Goal: Task Accomplishment & Management: Manage account settings

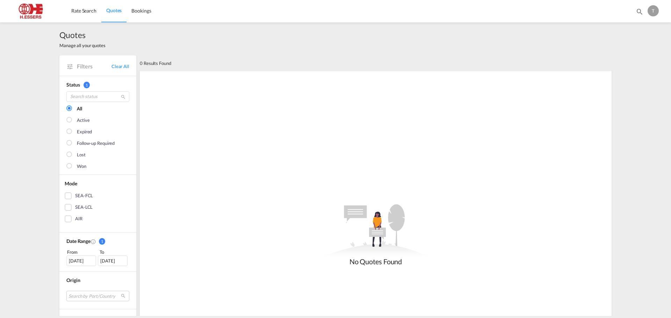
click at [654, 12] on div "T" at bounding box center [652, 10] width 11 height 11
click at [638, 57] on button "Logout" at bounding box center [644, 53] width 45 height 14
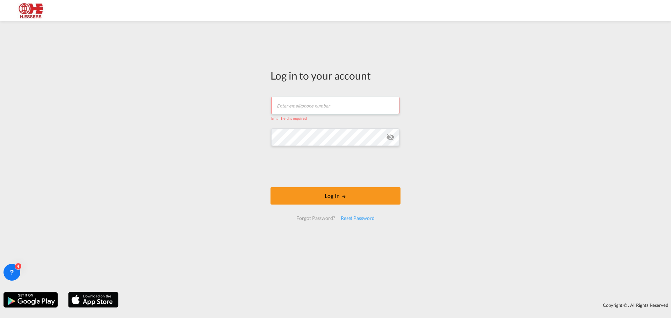
drag, startPoint x: 299, startPoint y: 100, endPoint x: 308, endPoint y: 102, distance: 9.4
click at [299, 100] on input "text" at bounding box center [335, 105] width 128 height 17
type input "[EMAIL_ADDRESS][DOMAIN_NAME]"
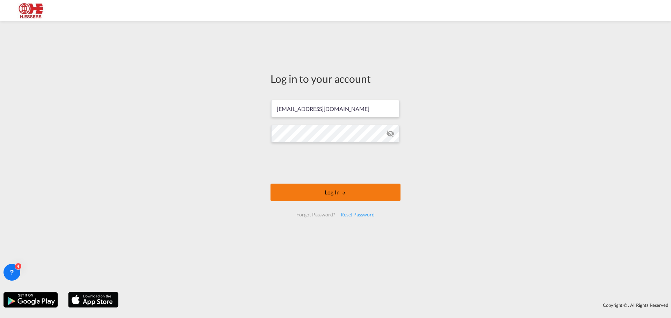
click at [355, 195] on button "Log In" at bounding box center [335, 192] width 130 height 17
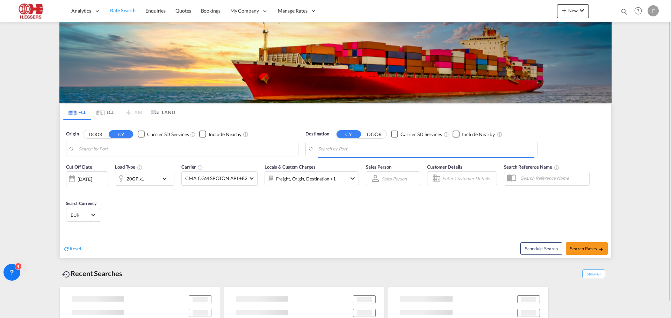
type input "[GEOGRAPHIC_DATA], BEANR"
type input "[GEOGRAPHIC_DATA], [GEOGRAPHIC_DATA]"
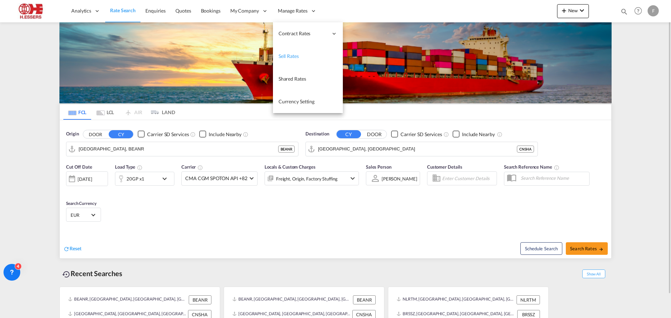
click at [291, 56] on span "Sell Rates" at bounding box center [288, 56] width 20 height 6
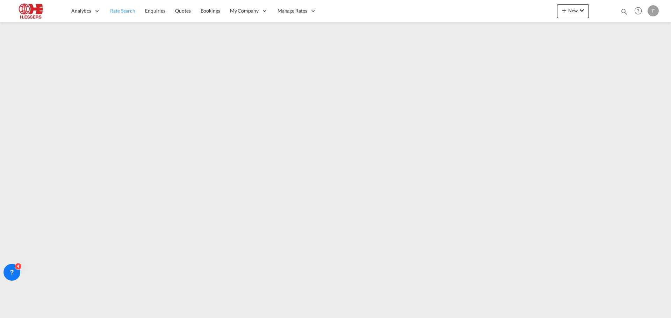
drag, startPoint x: 123, startPoint y: 11, endPoint x: 134, endPoint y: 20, distance: 14.2
click at [123, 11] on span "Rate Search" at bounding box center [122, 11] width 25 height 6
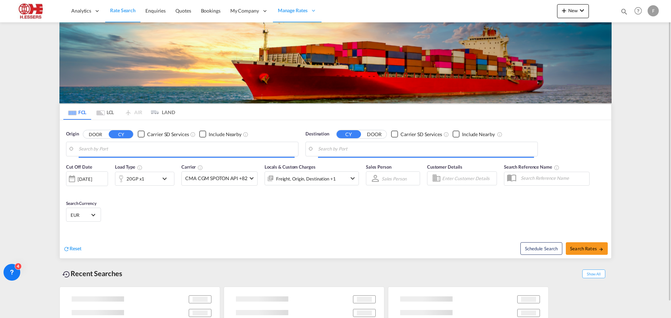
type input "Antwerp, BEANR"
type input "Shanghai, CNSHA"
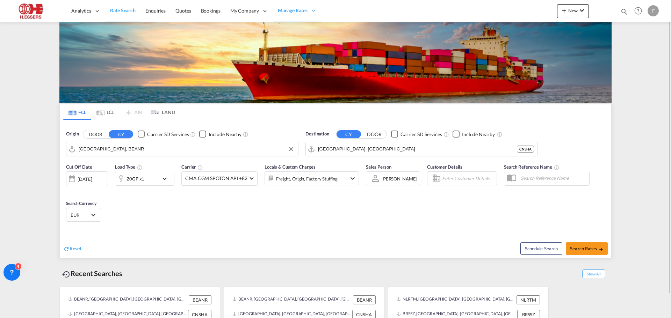
click at [141, 149] on input "Antwerp, BEANR" at bounding box center [187, 149] width 216 height 10
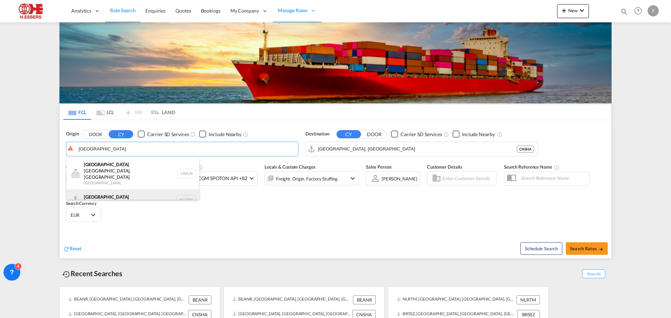
click at [120, 189] on div "Rotterdam Netherlands NLRTM" at bounding box center [132, 199] width 133 height 21
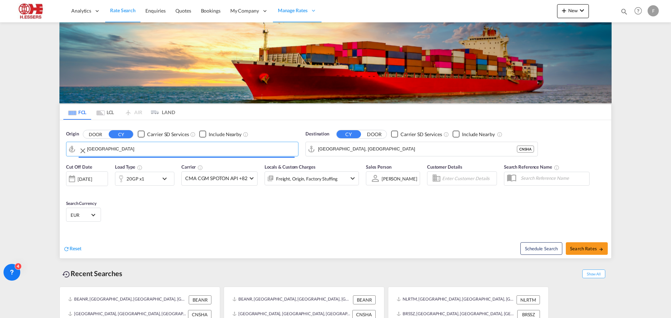
type input "Rotterdam, NLRTM"
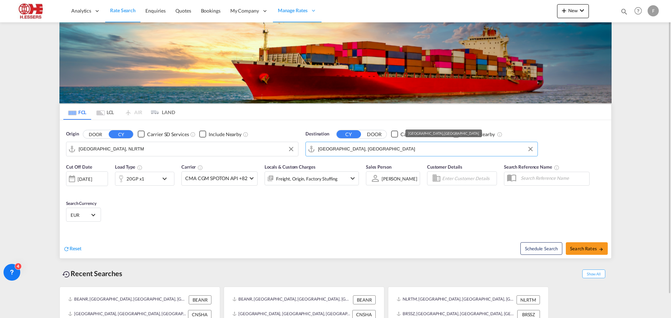
drag, startPoint x: 359, startPoint y: 147, endPoint x: 326, endPoint y: 147, distance: 33.2
click at [326, 147] on input "Shanghai, CNSHA" at bounding box center [426, 149] width 216 height 10
drag, startPoint x: 380, startPoint y: 152, endPoint x: 310, endPoint y: 151, distance: 69.9
click at [310, 151] on md-input-container "Shanghai, CNSHA" at bounding box center [422, 149] width 232 height 14
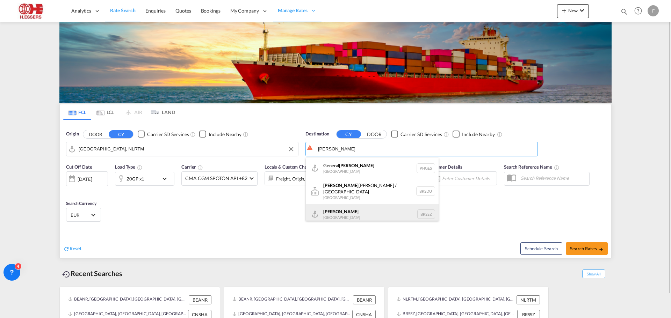
click at [340, 214] on div "Santos Brazil BRSSZ" at bounding box center [372, 214] width 133 height 21
type input "Santos, BRSSZ"
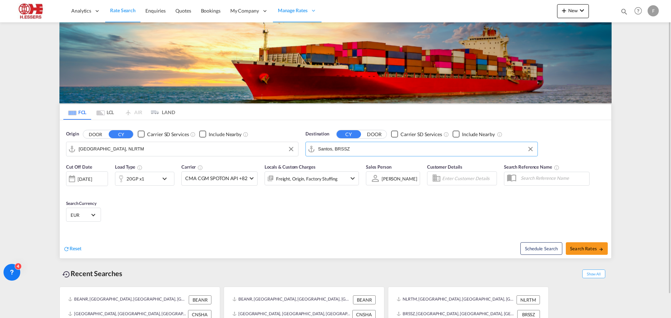
click at [474, 180] on input "Enter Customer Details" at bounding box center [468, 178] width 52 height 10
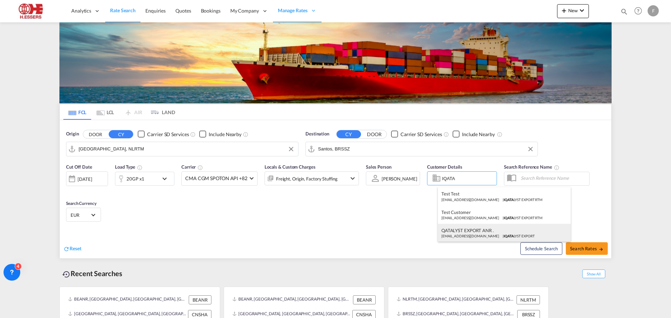
click at [475, 235] on div "QATALYST EXPORT ANR . test2@gmail.com | IQATA LYST EXPORT" at bounding box center [504, 233] width 133 height 18
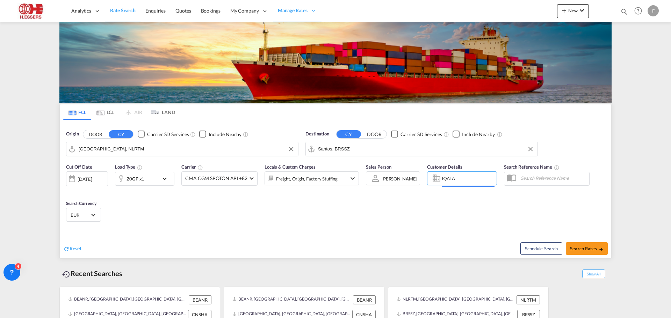
type input "IQATALYST EXPORT, QATALYST EXPORT ANR ., test2@gmail.com"
click at [594, 251] on span "Search Rates" at bounding box center [587, 249] width 34 height 6
type input "NLRTM to BRSSZ / 17 Sep 2025"
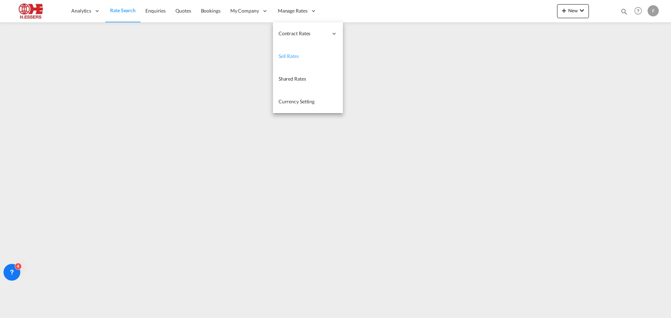
click at [290, 53] on span "Sell Rates" at bounding box center [288, 56] width 20 height 6
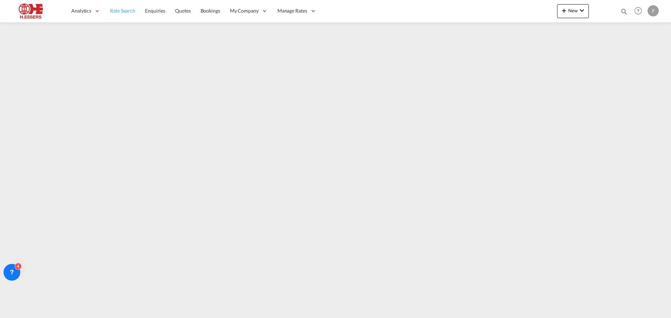
click at [125, 11] on span "Rate Search" at bounding box center [122, 11] width 25 height 6
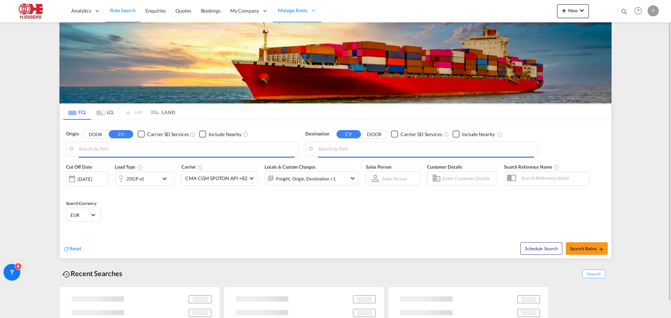
type input "Rotterdam, NLRTM"
type input "Santos, BRSSZ"
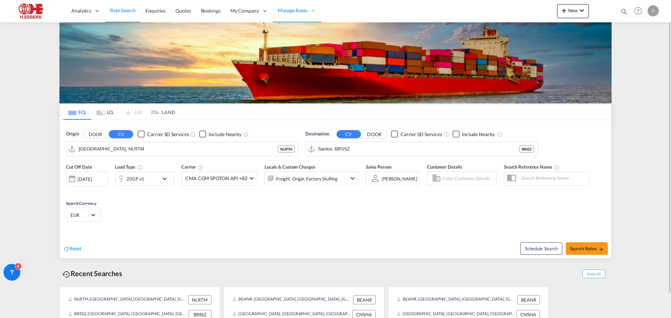
click at [451, 178] on input "Enter Customer Details" at bounding box center [468, 178] width 52 height 10
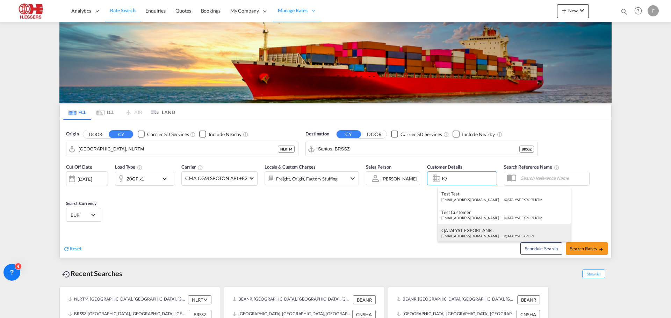
click at [480, 233] on div "QATALYST EXPORT ANR . test2@gmail.com | IQ ATALYST EXPORT" at bounding box center [504, 233] width 133 height 18
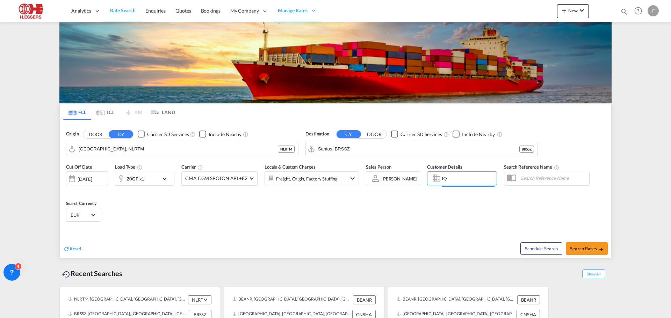
type input "IQATALYST EXPORT, QATALYST EXPORT ANR ., test2@gmail.com"
click at [590, 249] on span "Search Rates" at bounding box center [587, 249] width 34 height 6
type input "NLRTM to BRSSZ / 17 Sep 2025"
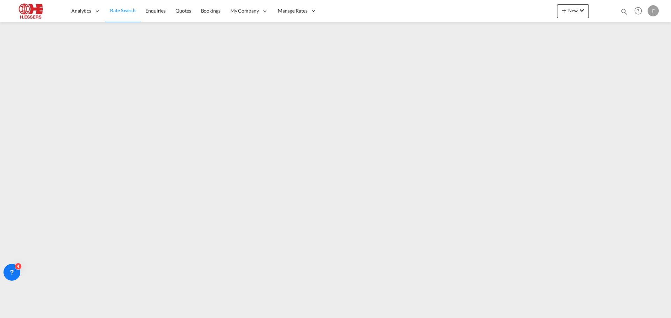
click at [655, 12] on div "F" at bounding box center [652, 10] width 11 height 11
click at [647, 52] on button "Logout" at bounding box center [644, 53] width 45 height 14
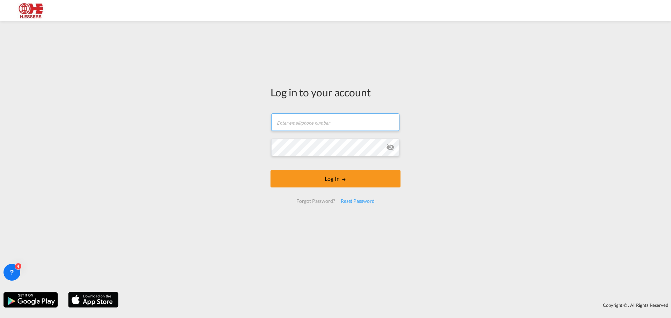
click at [327, 123] on input "text" at bounding box center [335, 122] width 128 height 17
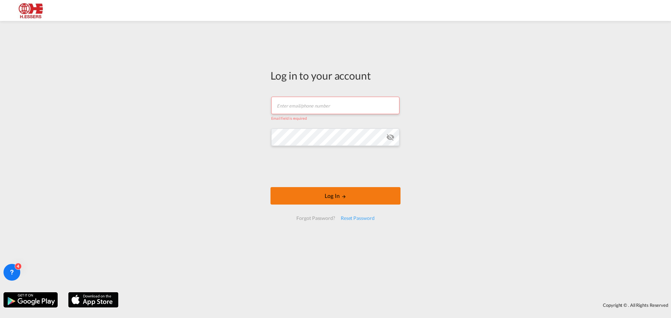
click at [365, 196] on button "Log In" at bounding box center [335, 195] width 130 height 17
click at [338, 102] on input "text" at bounding box center [335, 105] width 128 height 17
type input "finola.koumans@essers.com"
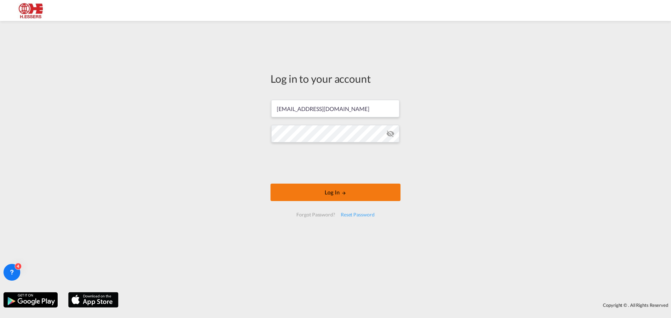
click at [342, 188] on button "Log In" at bounding box center [335, 192] width 130 height 17
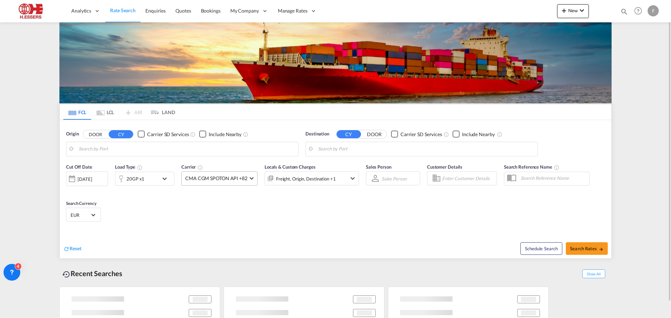
type input "Rotterdam, NLRTM"
type input "Santos, BRSSZ"
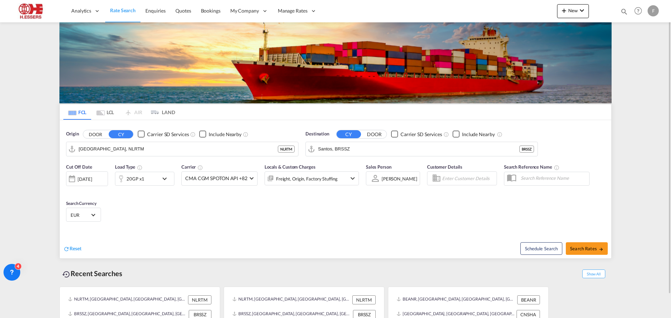
click at [463, 181] on input "Enter Customer Details" at bounding box center [468, 178] width 52 height 10
click at [478, 234] on body "Analytics Reports Dashboard Rate Search Enquiries Quotes Bookings" at bounding box center [335, 159] width 671 height 318
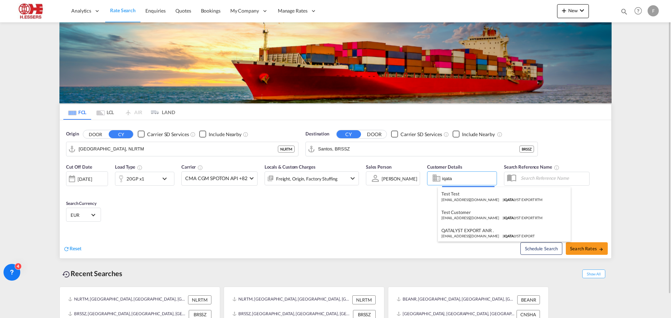
click at [466, 178] on body "Analytics Reports Dashboard Rate Search Enquiries Quotes Bookings" at bounding box center [335, 159] width 671 height 318
drag, startPoint x: 467, startPoint y: 178, endPoint x: 420, endPoint y: 178, distance: 46.5
click at [420, 178] on body "Analytics Reports Dashboard Rate Search Enquiries Quotes Bookings" at bounding box center [335, 159] width 671 height 318
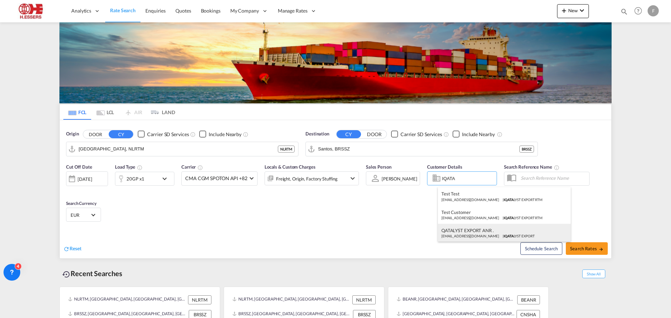
click at [479, 237] on div "QATALYST EXPORT ANR . test2@gmail.com | IQATA LYST EXPORT" at bounding box center [504, 233] width 133 height 18
type input "IQATALYST EXPORT, QATALYST EXPORT ANR ., test2@gmail.com"
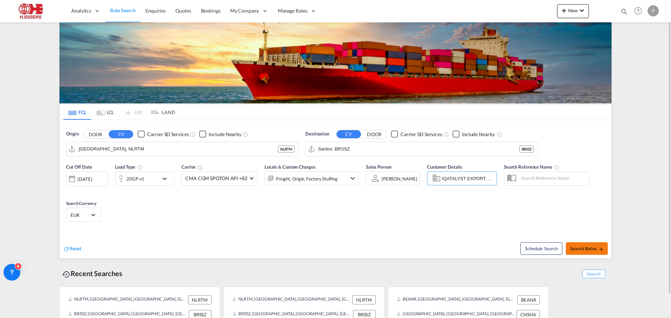
click at [591, 249] on span "Search Rates" at bounding box center [587, 249] width 34 height 6
type input "NLRTM to BRSSZ / 17 Sep 2025"
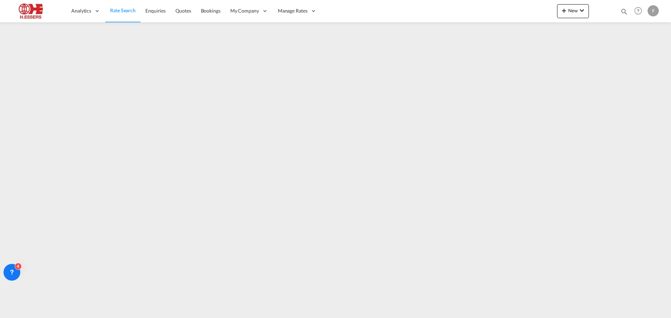
click at [121, 14] on span "Rate Search" at bounding box center [123, 10] width 26 height 7
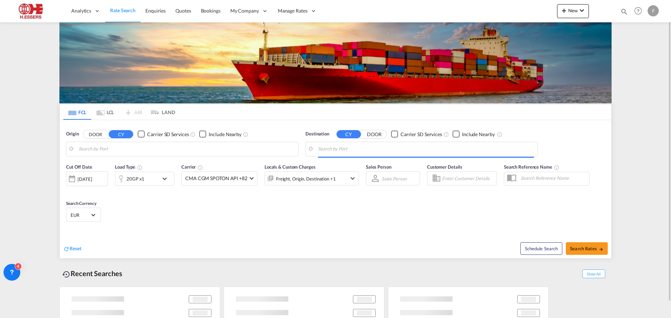
type input "Rotterdam, NLRTM"
type input "Santos, BRSSZ"
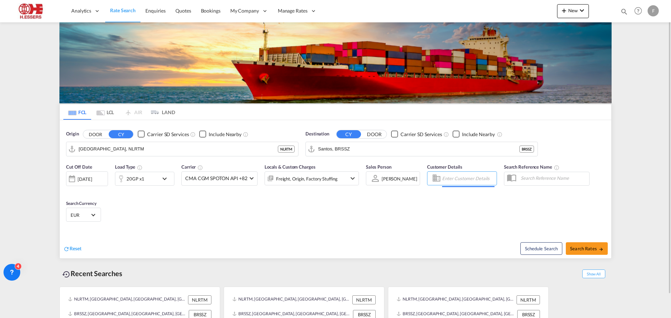
click at [454, 177] on input "Enter Customer Details" at bounding box center [468, 178] width 52 height 10
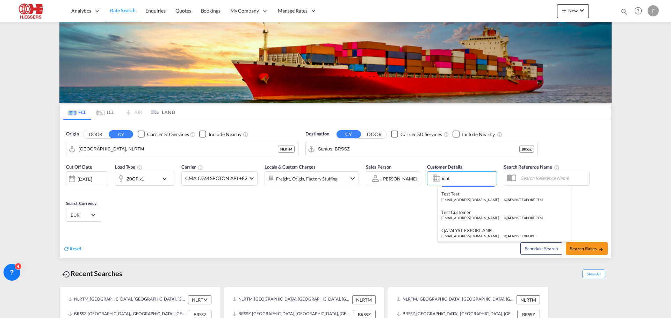
drag, startPoint x: 459, startPoint y: 177, endPoint x: 431, endPoint y: 177, distance: 27.6
click at [431, 177] on body "Analytics Reports Dashboard Rate Search Enquiries Quotes Bookings" at bounding box center [335, 159] width 671 height 318
type input "IQ"
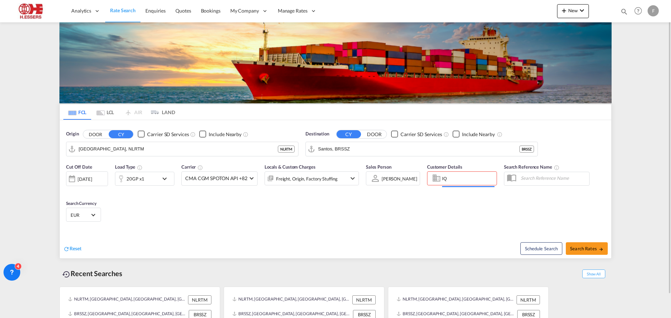
click at [657, 10] on div "F" at bounding box center [652, 10] width 11 height 11
click at [638, 54] on button "Logout" at bounding box center [644, 53] width 45 height 14
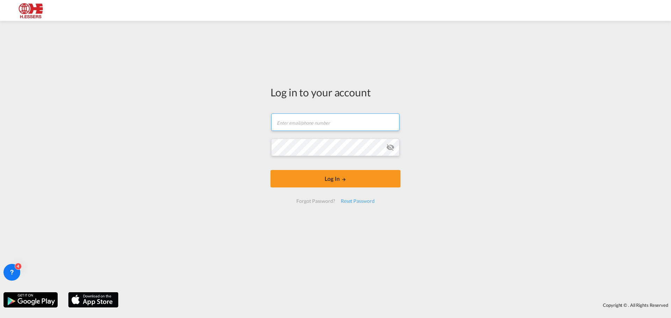
click at [365, 121] on input "text" at bounding box center [335, 122] width 128 height 17
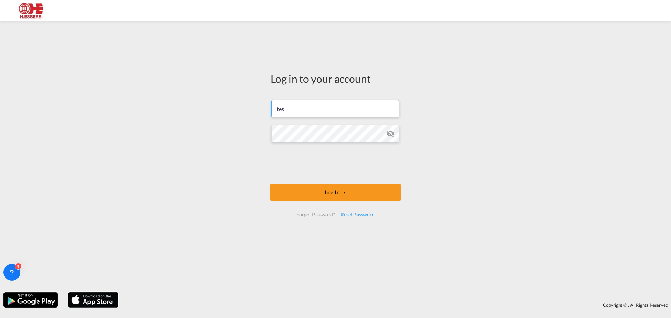
type input "testshipper@essers.com"
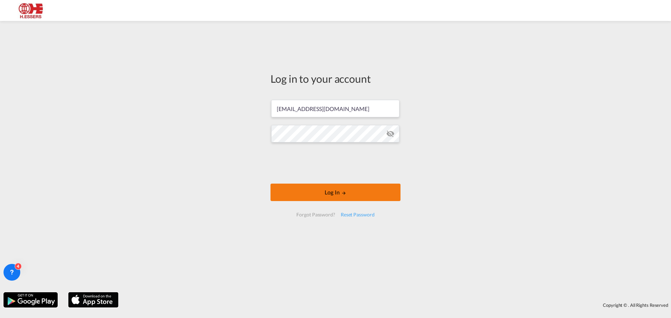
click at [369, 188] on button "Log In" at bounding box center [335, 192] width 130 height 17
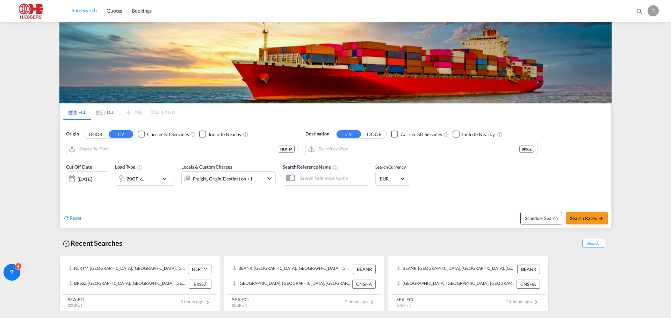
type input "Rotterdam, NLRTM"
type input "Santos, BRSSZ"
click at [143, 15] on link "Bookings" at bounding box center [141, 11] width 29 height 23
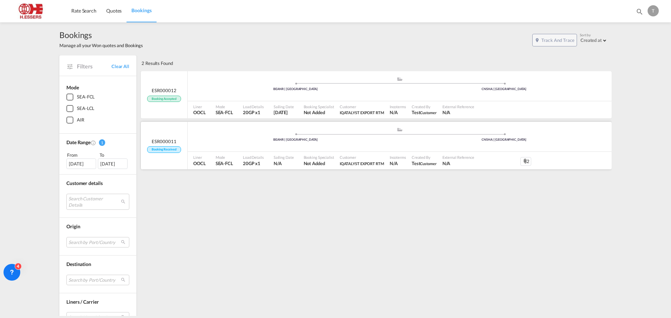
click at [239, 144] on div ".a{fill:#aaa8ad;} .a{fill:#aaa8ad;} BEANR | Antwerp CNSHA | Shanghai" at bounding box center [400, 137] width 424 height 21
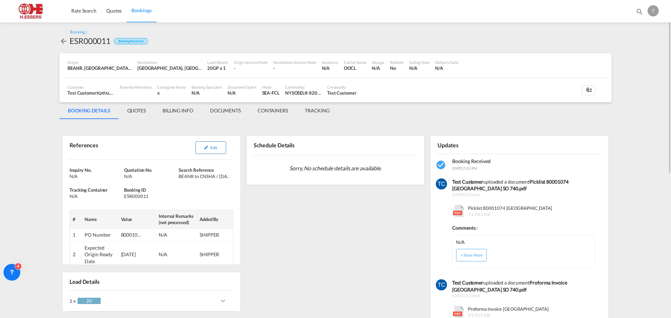
click at [212, 150] on span "Edit" at bounding box center [213, 147] width 7 height 5
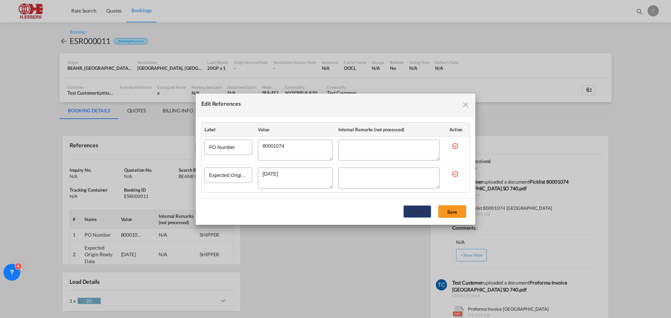
click at [420, 214] on button "Cancel" at bounding box center [417, 211] width 28 height 13
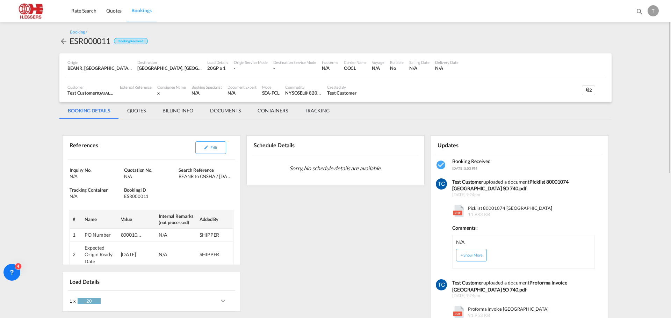
click at [63, 40] on md-icon "icon-arrow-left" at bounding box center [63, 41] width 8 height 8
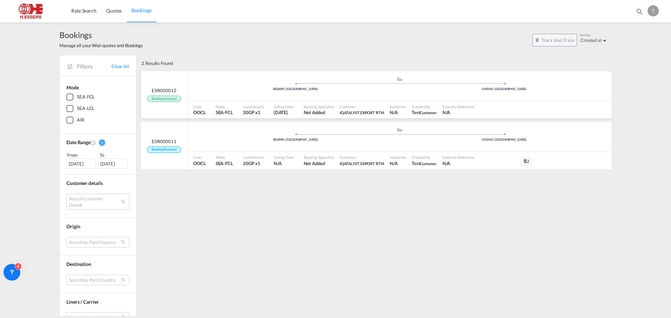
click at [173, 82] on div "ESR000012 Booking Accepted" at bounding box center [164, 95] width 47 height 48
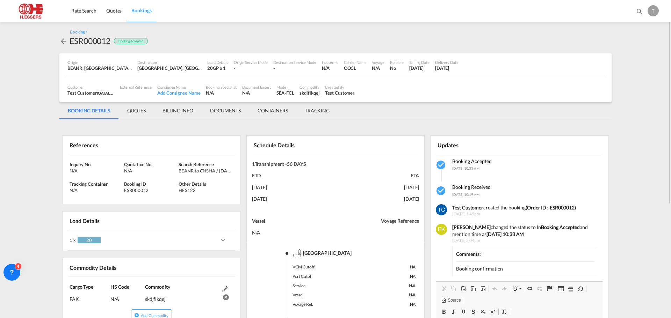
click at [221, 148] on div "References" at bounding box center [151, 145] width 167 height 18
click at [210, 196] on div "Inquiry No. N/A Quotation No. N/A Search Reference BEANR to CNSHA / 17 Sep 2025…" at bounding box center [152, 179] width 178 height 50
click at [67, 39] on md-icon "icon-arrow-left" at bounding box center [63, 41] width 8 height 8
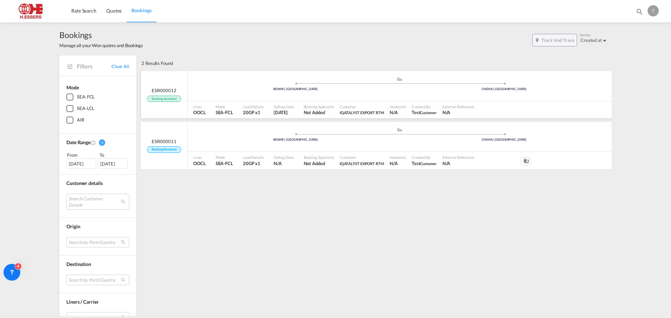
click at [163, 86] on div "ESR000012 Booking Accepted" at bounding box center [164, 95] width 47 height 48
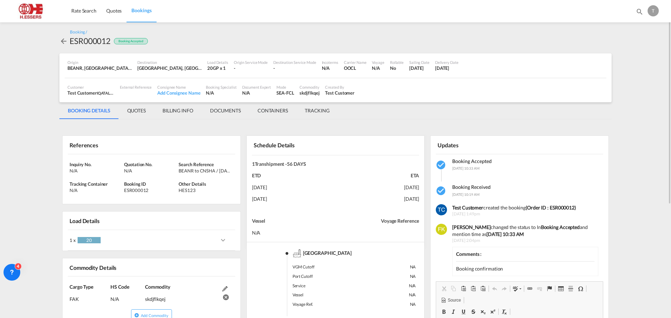
click at [64, 39] on md-icon "icon-arrow-left" at bounding box center [63, 41] width 8 height 8
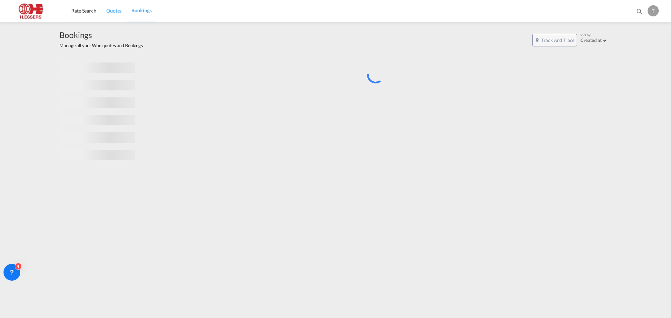
click at [111, 13] on span "Quotes" at bounding box center [113, 11] width 15 height 6
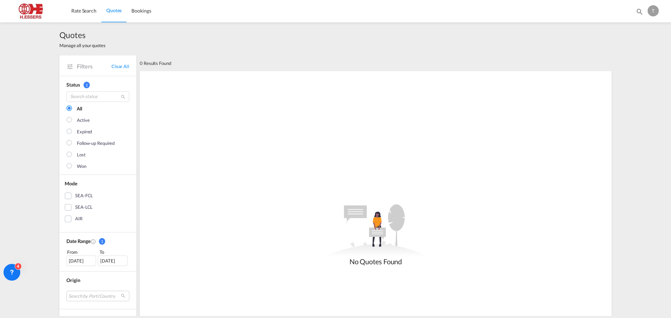
click at [187, 46] on div "Quotes Manage all your quotes" at bounding box center [335, 38] width 552 height 33
